Goal: Navigation & Orientation: Find specific page/section

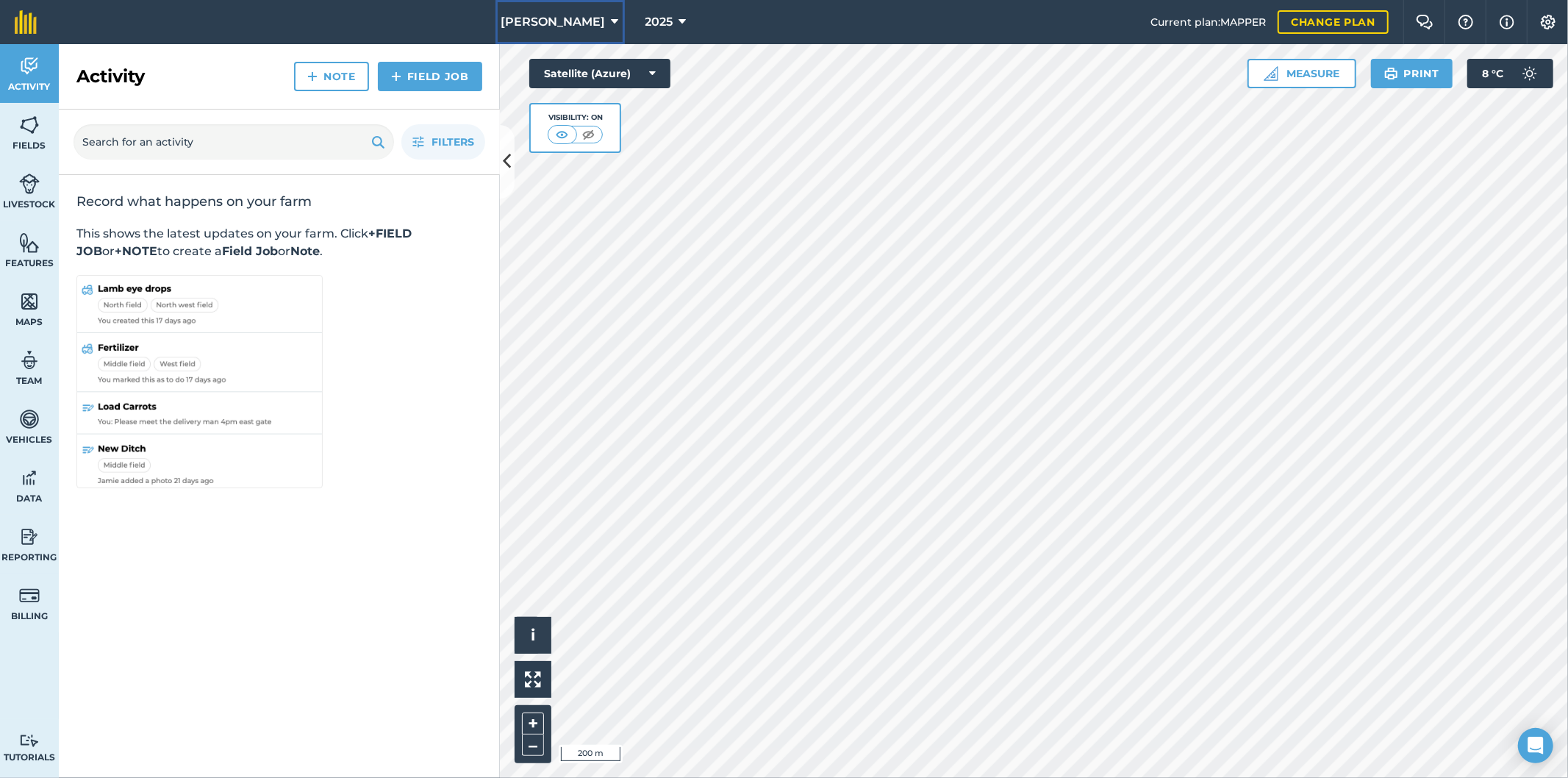
click at [611, 23] on icon at bounding box center [615, 21] width 7 height 17
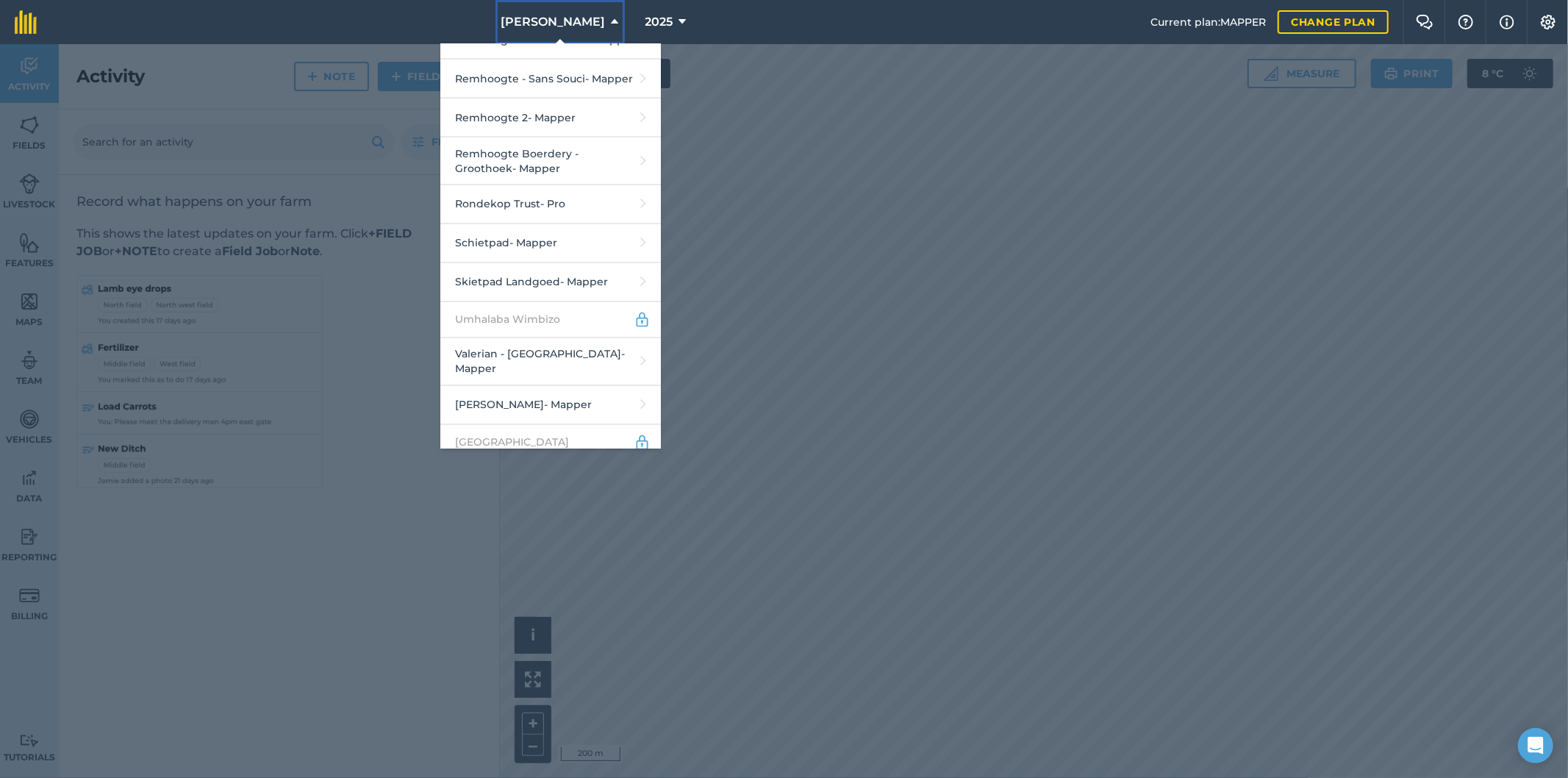
scroll to position [2262, 0]
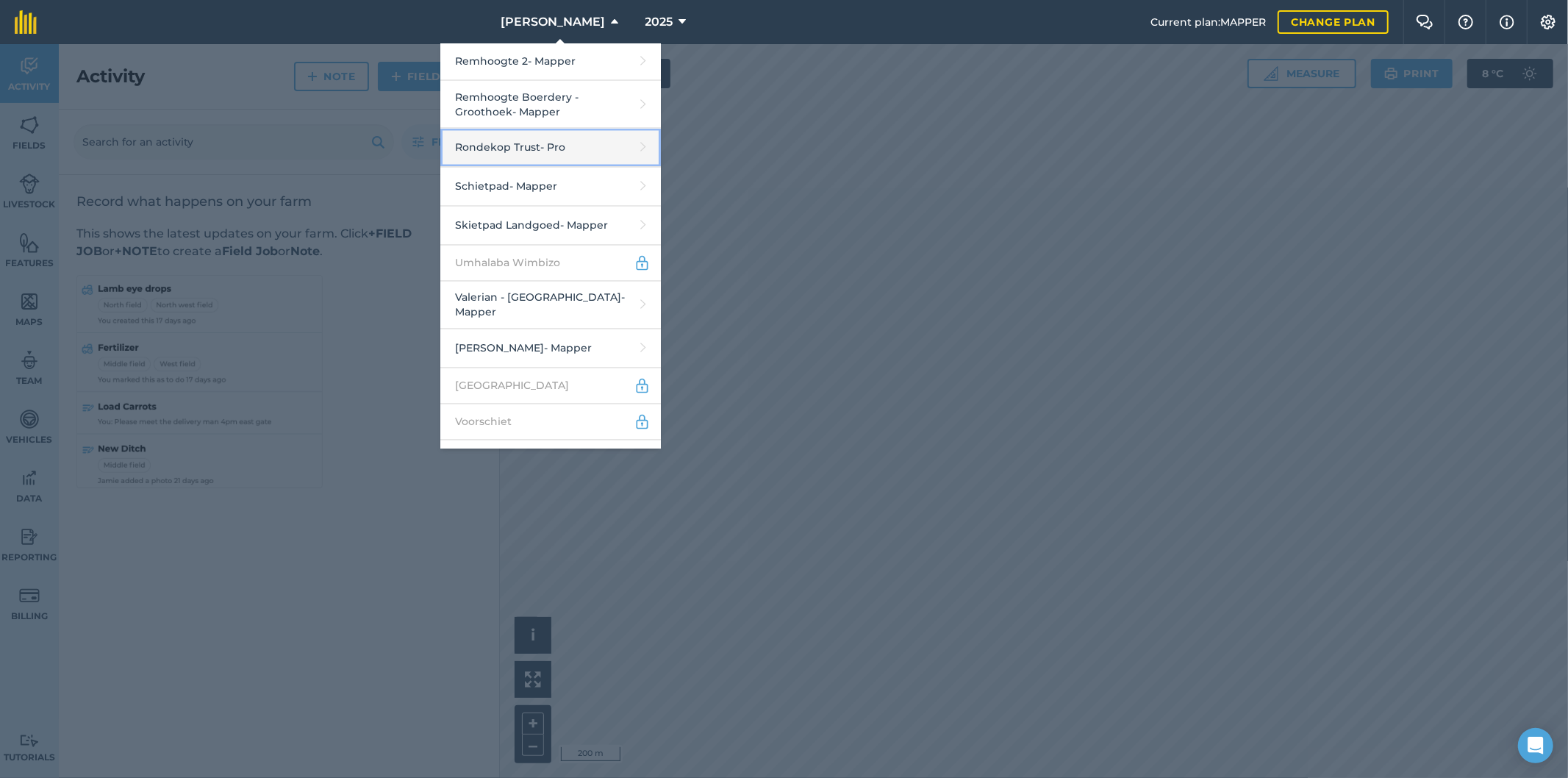
click at [541, 133] on link "Rondekop Trust - Pro" at bounding box center [550, 148] width 221 height 39
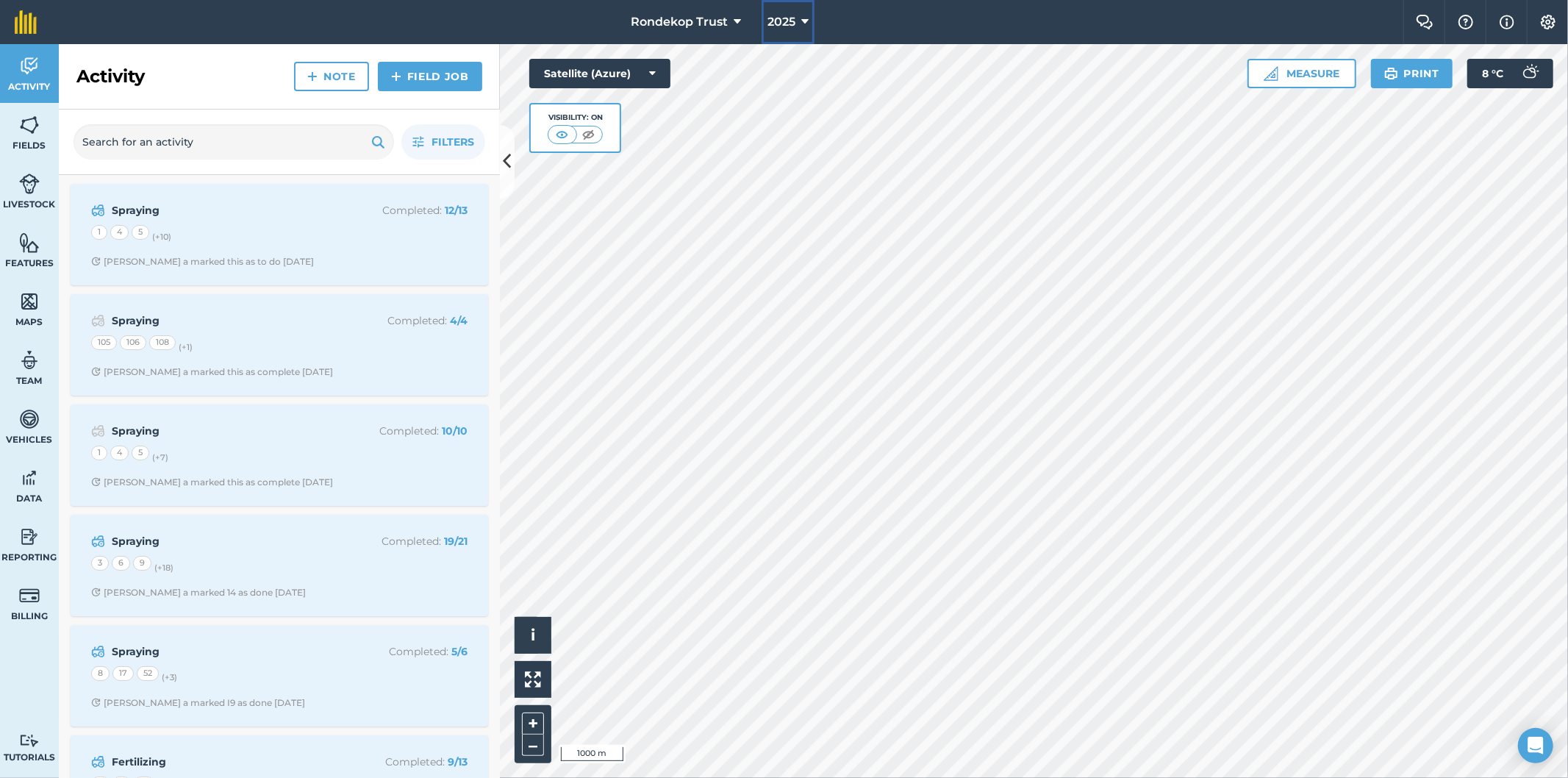
click at [803, 17] on icon at bounding box center [804, 21] width 7 height 17
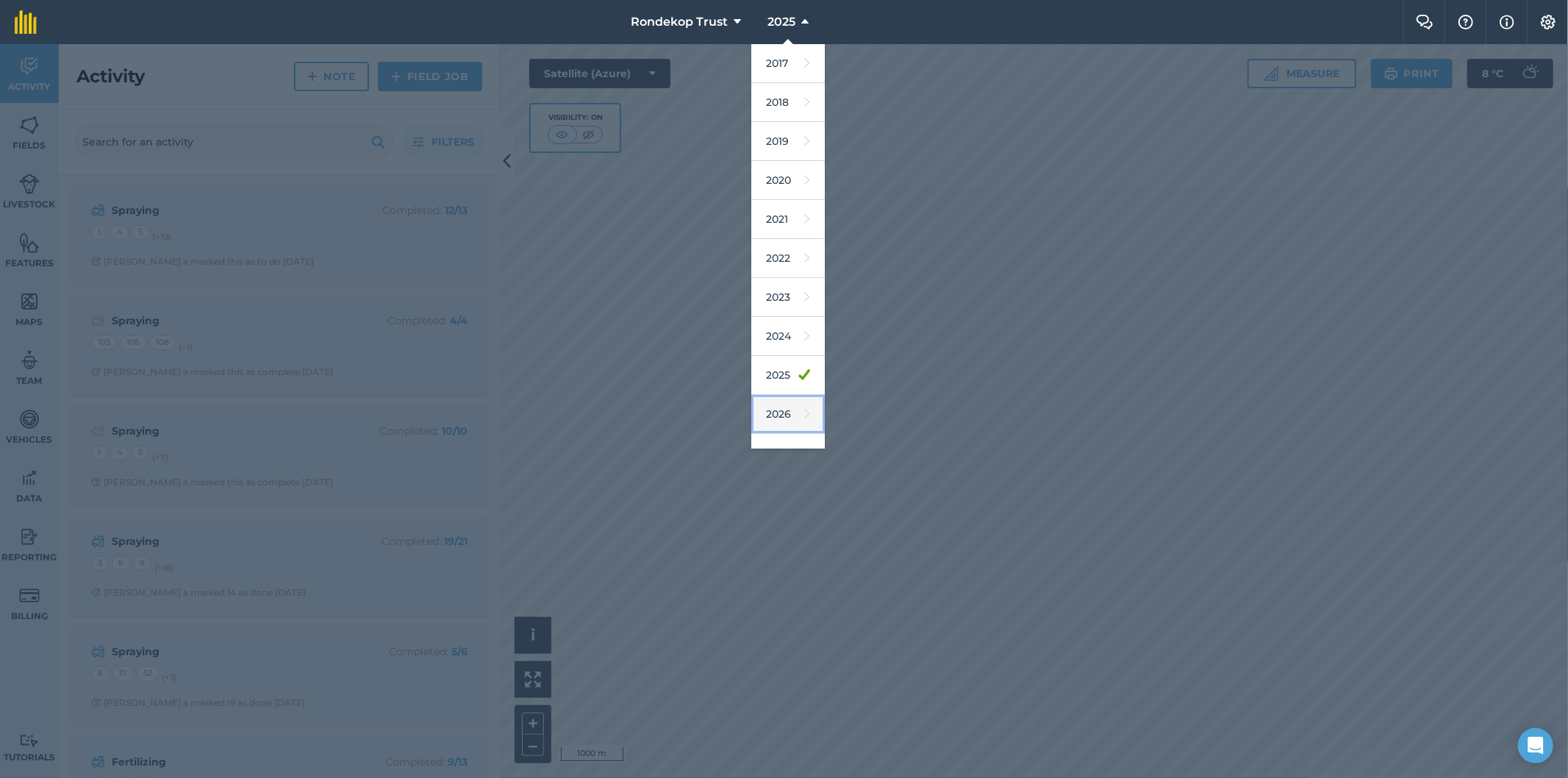
click at [782, 416] on link "2026" at bounding box center [788, 414] width 73 height 39
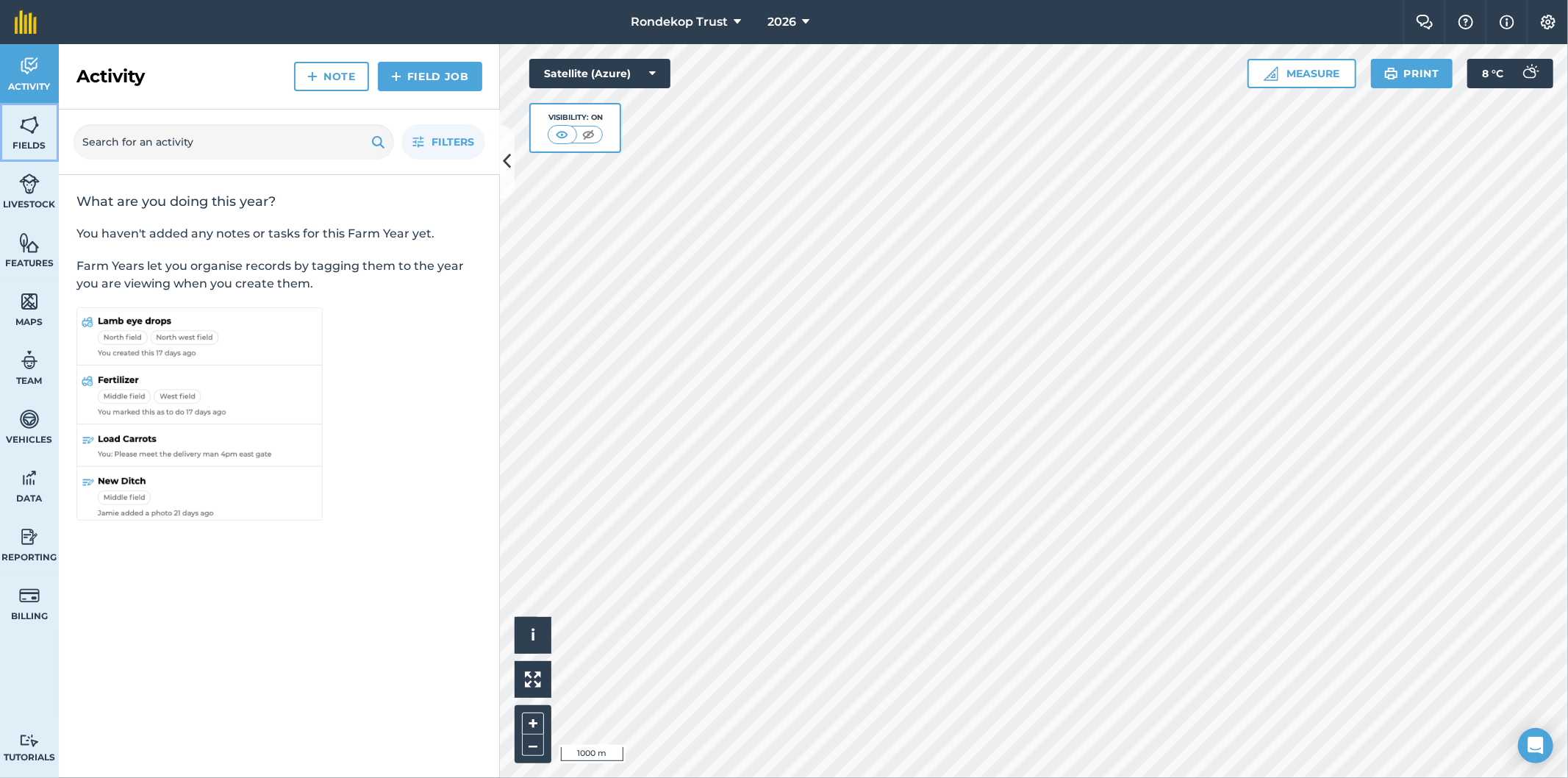
click at [31, 137] on link "Fields" at bounding box center [29, 132] width 59 height 59
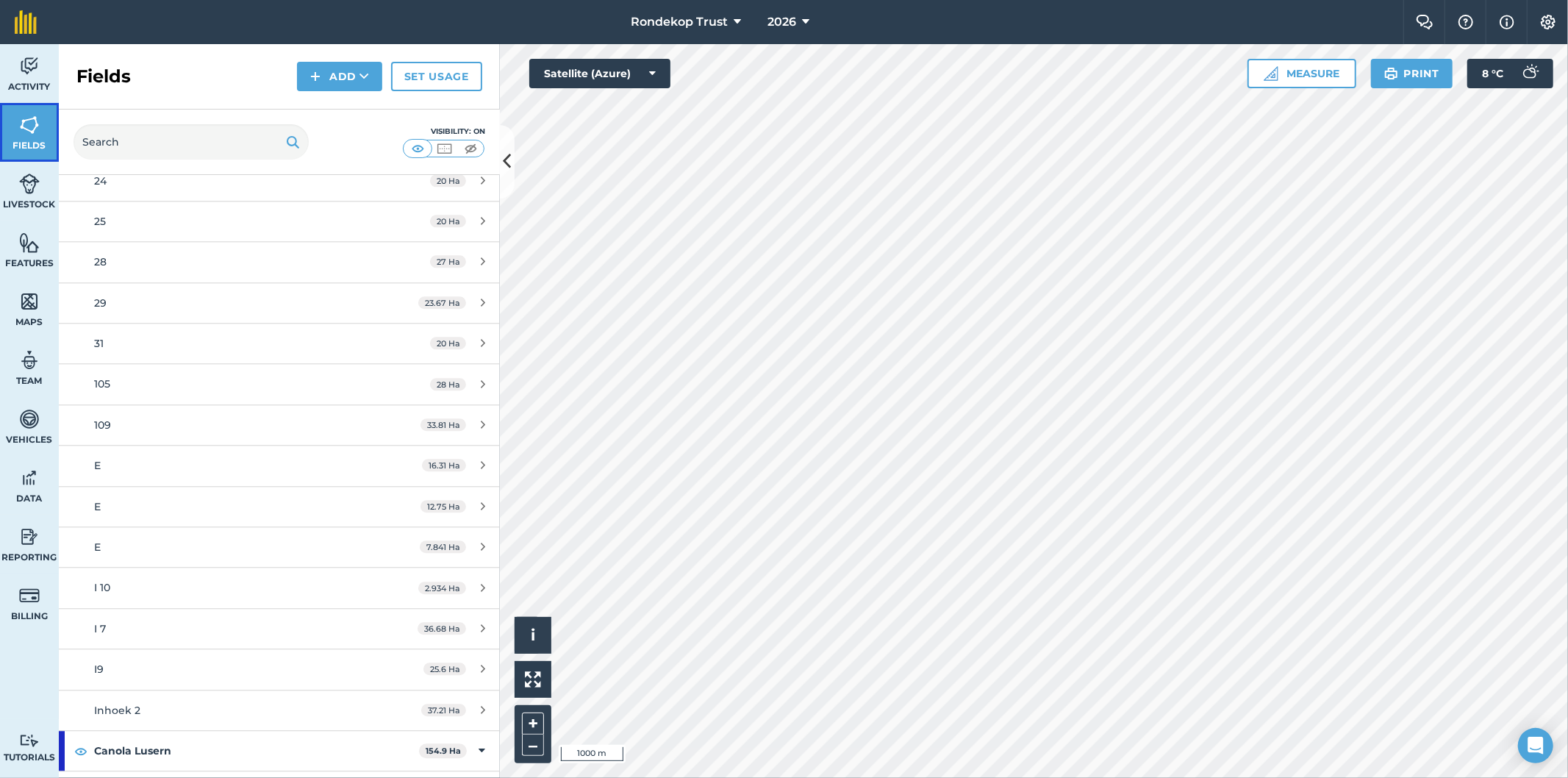
scroll to position [3023, 0]
